Goal: Task Accomplishment & Management: Use online tool/utility

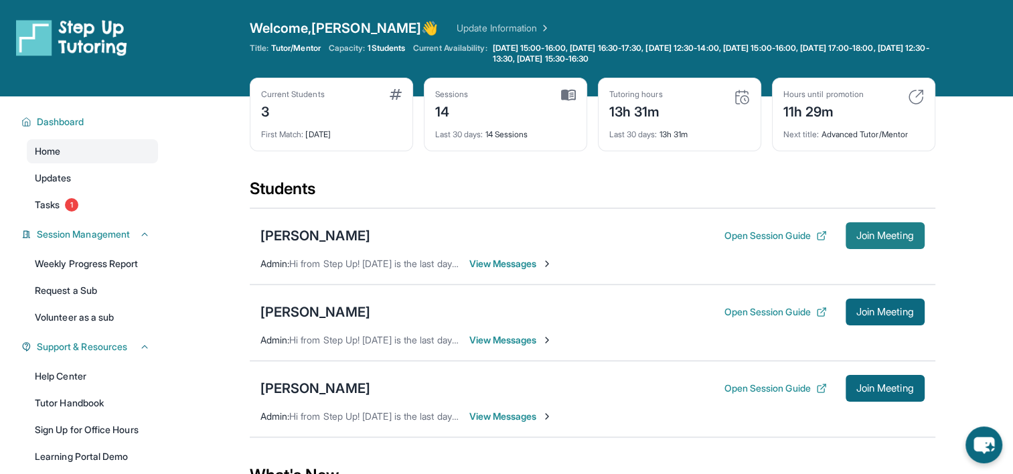
click at [875, 239] on span "Join Meeting" at bounding box center [885, 236] width 58 height 8
drag, startPoint x: 823, startPoint y: 193, endPoint x: 814, endPoint y: 193, distance: 9.4
click at [823, 193] on div "Students" at bounding box center [592, 192] width 685 height 29
click at [873, 241] on button "Join Meeting" at bounding box center [884, 235] width 79 height 27
click at [333, 240] on div "[PERSON_NAME]" at bounding box center [315, 235] width 110 height 19
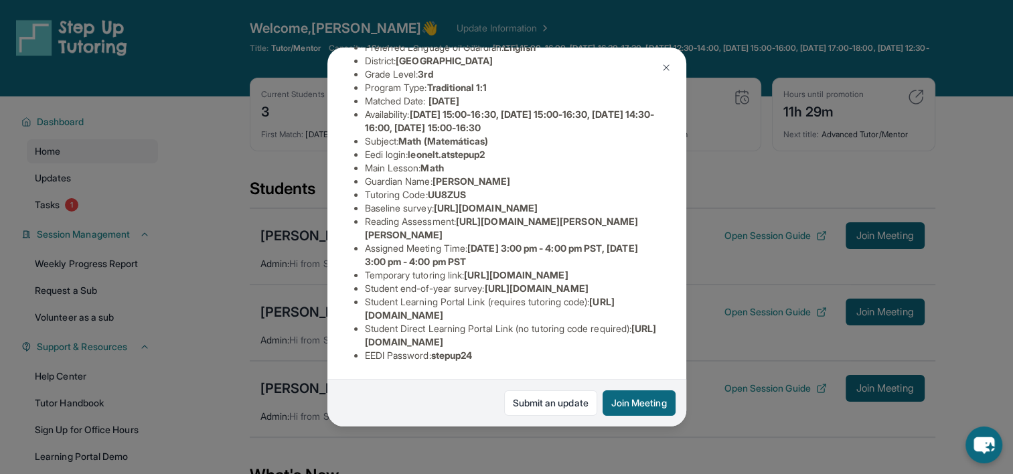
scroll to position [284, 0]
drag, startPoint x: 436, startPoint y: 347, endPoint x: 482, endPoint y: 345, distance: 45.6
click at [482, 349] on li "EEDI Password : stepup24" at bounding box center [512, 355] width 295 height 13
copy span "stepup24"
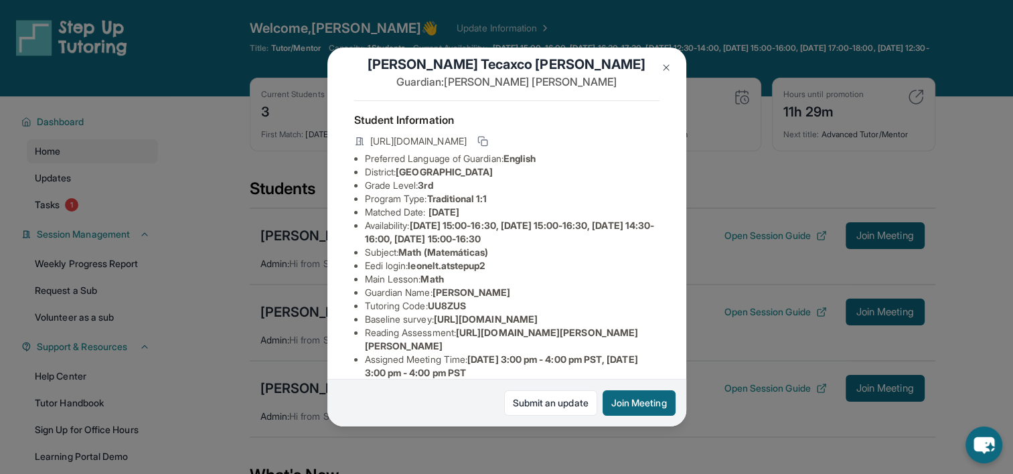
scroll to position [17, 0]
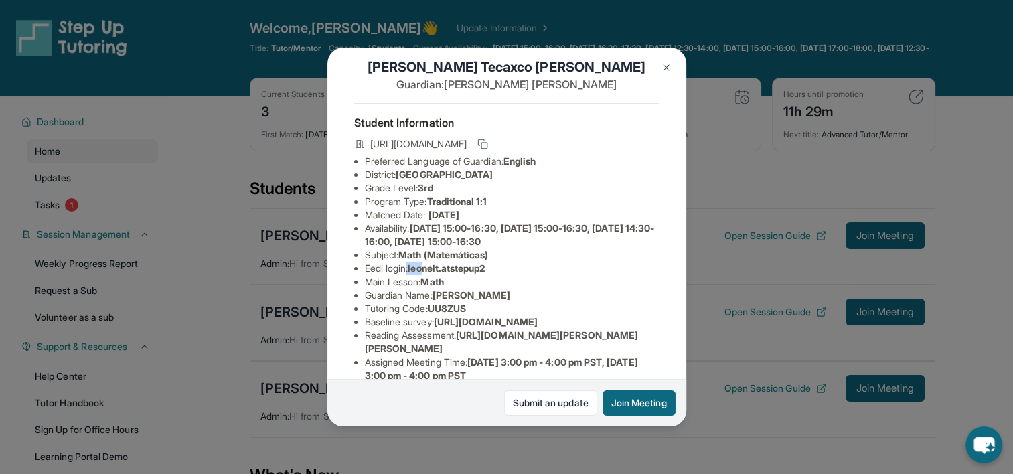
drag, startPoint x: 409, startPoint y: 278, endPoint x: 424, endPoint y: 276, distance: 15.5
click at [424, 275] on li "Eedi login : leonelt.atstepup2" at bounding box center [512, 268] width 295 height 13
click at [419, 274] on span "leonelt.atstepup2" at bounding box center [446, 267] width 77 height 11
click at [416, 274] on span "leonelt.atstepup2" at bounding box center [446, 267] width 77 height 11
click at [412, 275] on li "Eedi login : leonelt.atstepup2" at bounding box center [512, 268] width 295 height 13
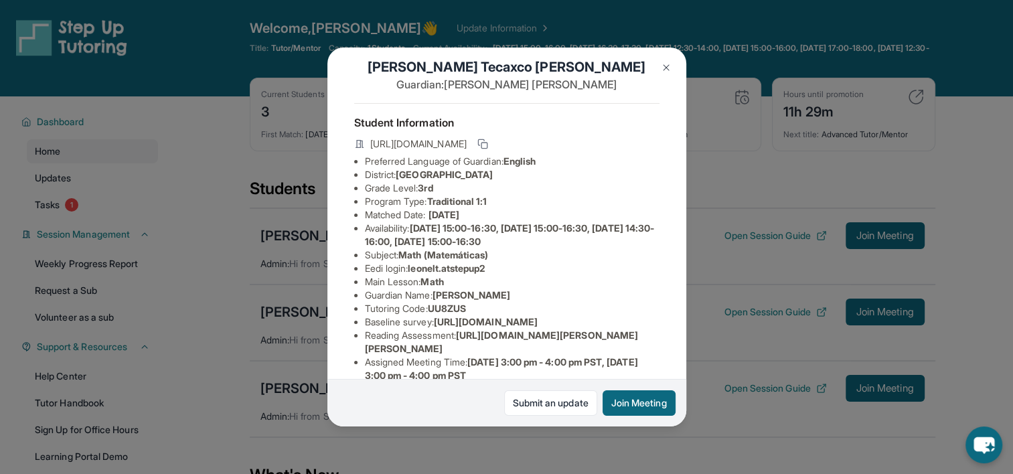
click at [412, 275] on li "Eedi login : leonelt.atstepup2" at bounding box center [512, 268] width 295 height 13
drag, startPoint x: 413, startPoint y: 278, endPoint x: 498, endPoint y: 282, distance: 85.1
click at [498, 275] on li "Eedi login : leonelt.atstepup2" at bounding box center [512, 268] width 295 height 13
copy span "leonelt.atstepup2"
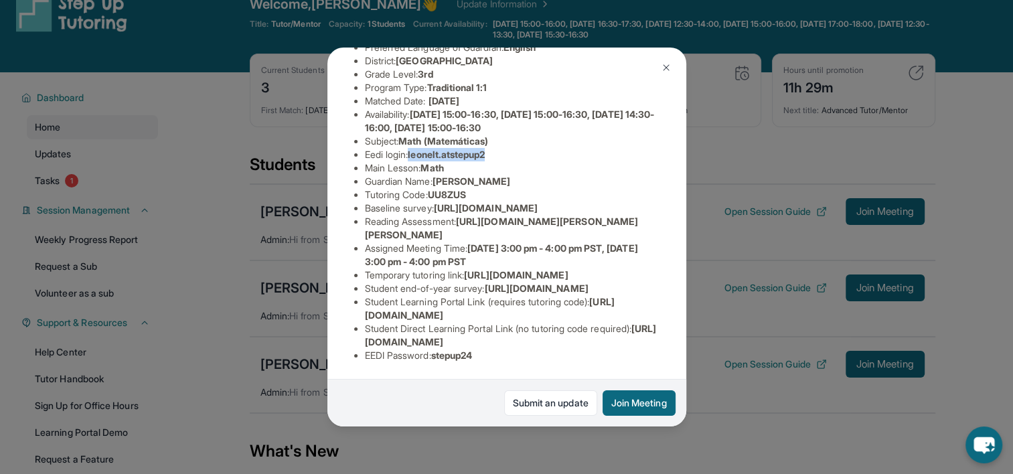
scroll to position [67, 0]
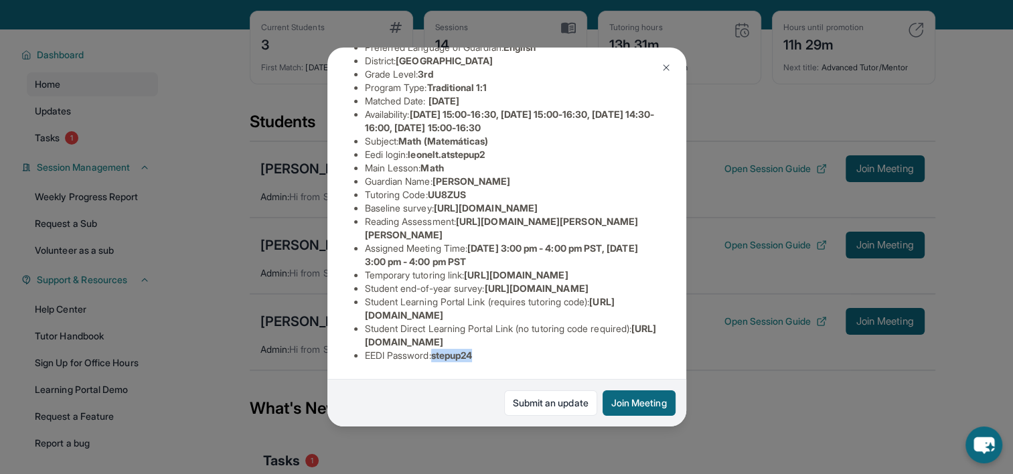
drag, startPoint x: 434, startPoint y: 345, endPoint x: 478, endPoint y: 345, distance: 43.5
click at [478, 349] on li "EEDI Password : stepup24" at bounding box center [512, 355] width 295 height 13
copy li "stepup24"
click at [487, 349] on li "EEDI Password : stepup24" at bounding box center [512, 355] width 295 height 13
drag, startPoint x: 436, startPoint y: 345, endPoint x: 481, endPoint y: 347, distance: 44.9
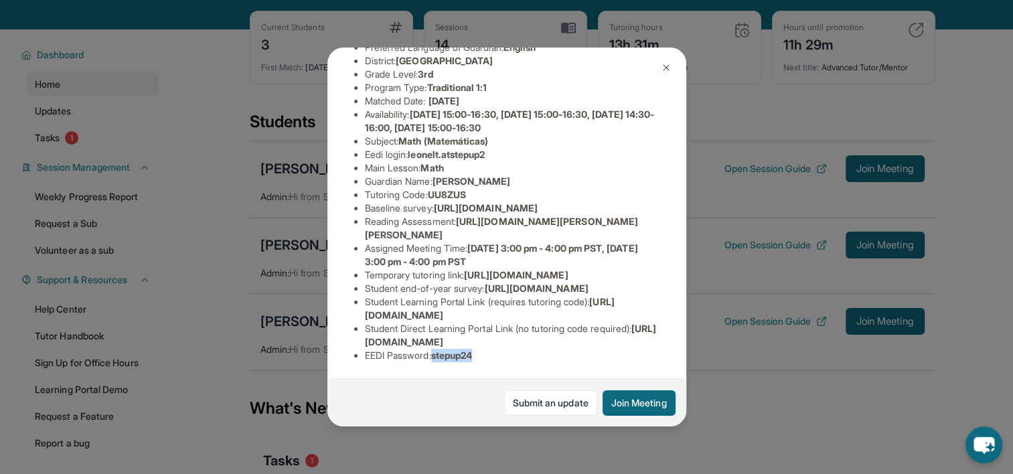
click at [481, 349] on li "EEDI Password : stepup24" at bounding box center [512, 355] width 295 height 13
copy span "stepup24"
